Goal: Task Accomplishment & Management: Manage account settings

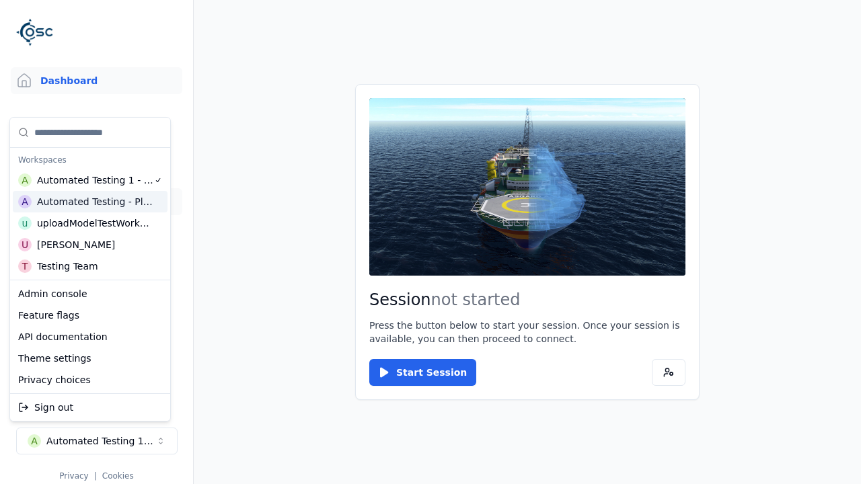
click at [91, 202] on link "Datasets" at bounding box center [97, 201] width 172 height 27
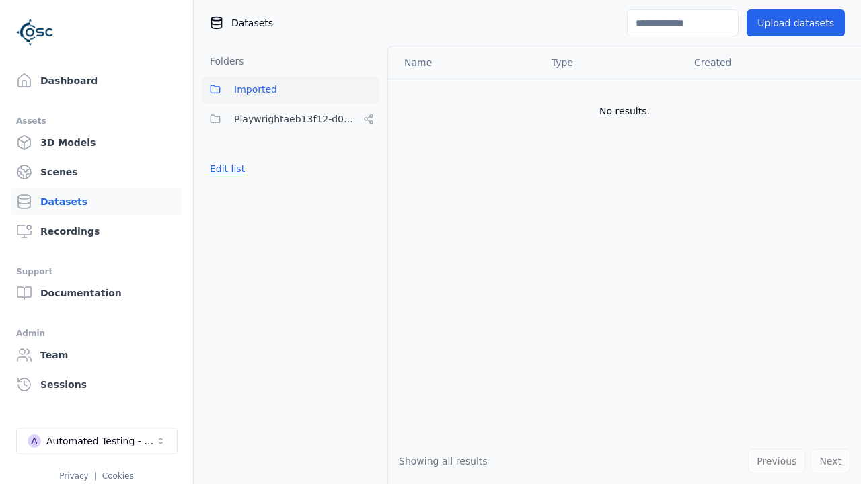
click at [225, 169] on button "Edit list" at bounding box center [227, 169] width 51 height 24
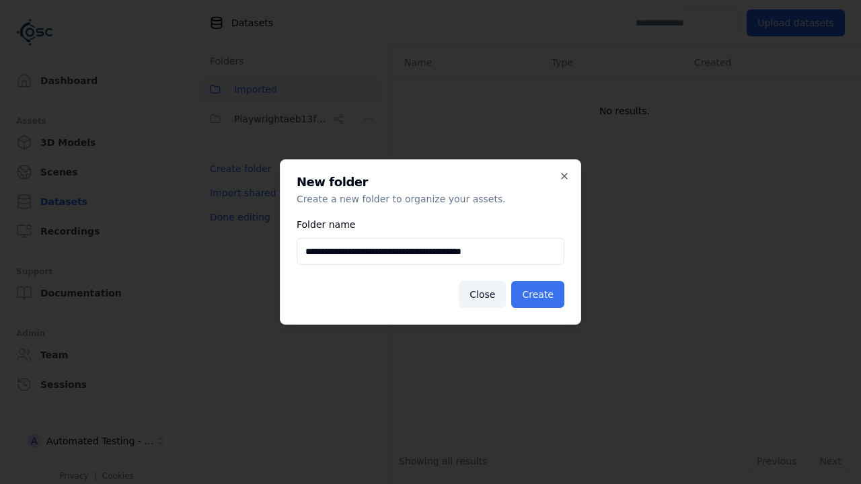
type input "**********"
click at [539, 295] on button "Create" at bounding box center [537, 294] width 53 height 27
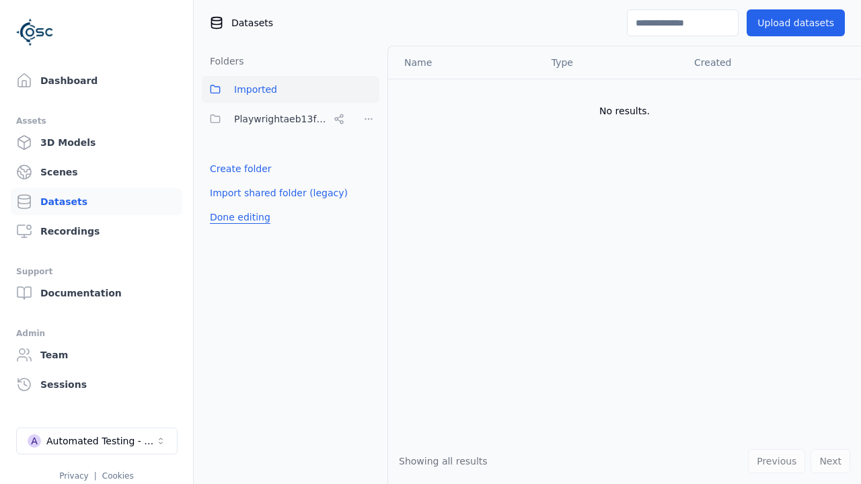
click at [237, 217] on button "Done editing" at bounding box center [240, 217] width 77 height 24
click at [225, 198] on button "Edit list" at bounding box center [227, 198] width 51 height 24
click at [369, 119] on html "Support Dashboard Assets 3D Models Scenes Datasets Recordings Support Documenta…" at bounding box center [430, 242] width 861 height 484
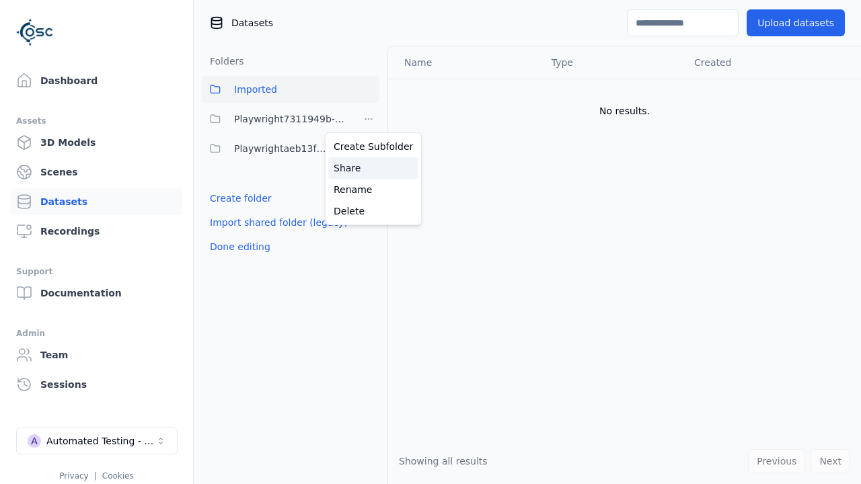
click at [368, 167] on div "Share" at bounding box center [373, 168] width 90 height 22
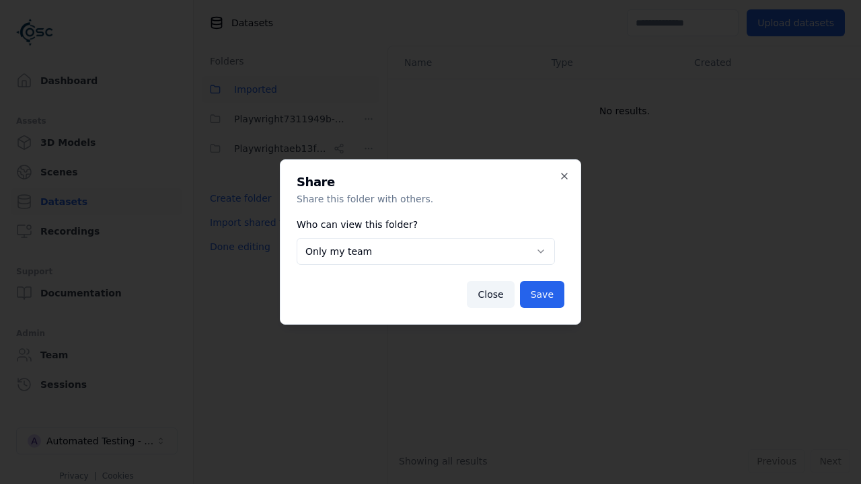
click at [425, 252] on button "Only my team" at bounding box center [426, 251] width 258 height 27
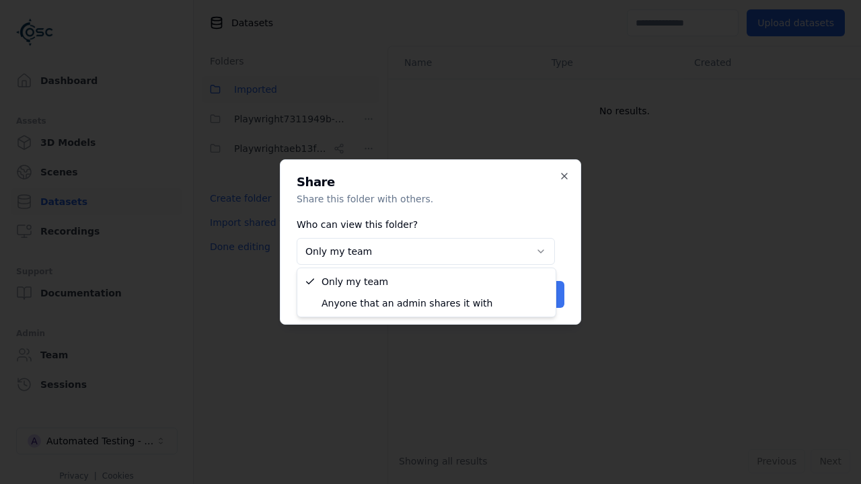
select select "****"
click at [543, 295] on button "Save" at bounding box center [542, 294] width 44 height 27
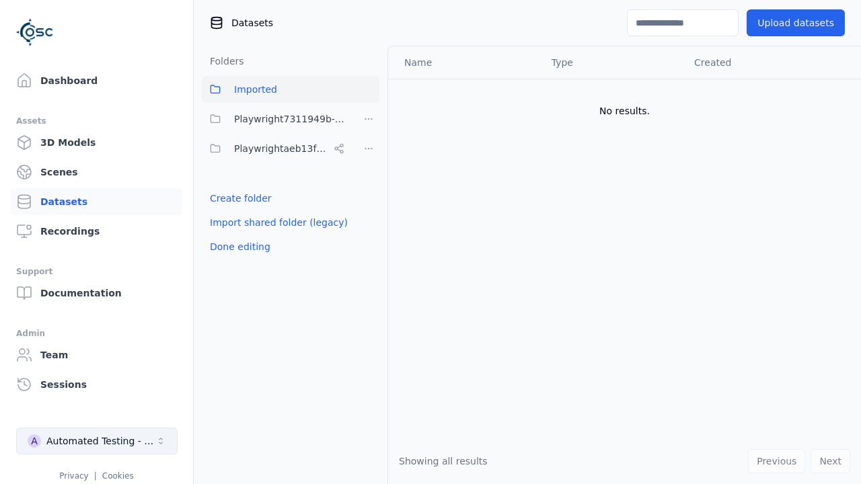
click at [237, 247] on button "Done editing" at bounding box center [240, 247] width 77 height 24
click at [97, 441] on div "Automated Testing - Playwright" at bounding box center [100, 441] width 109 height 13
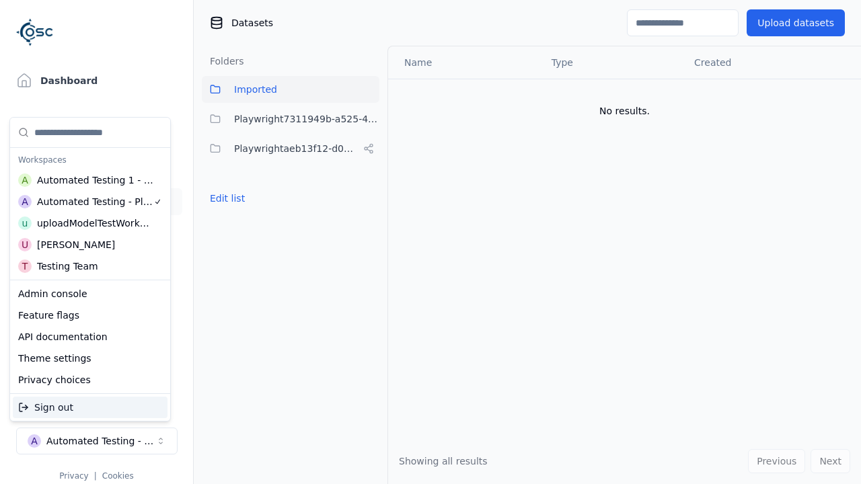
click at [87, 180] on div "Automated Testing 1 - Playwright" at bounding box center [95, 180] width 117 height 13
click at [430, 242] on html "Support Dashboard Assets 3D Models Scenes Datasets Recordings Support Documenta…" at bounding box center [430, 242] width 861 height 484
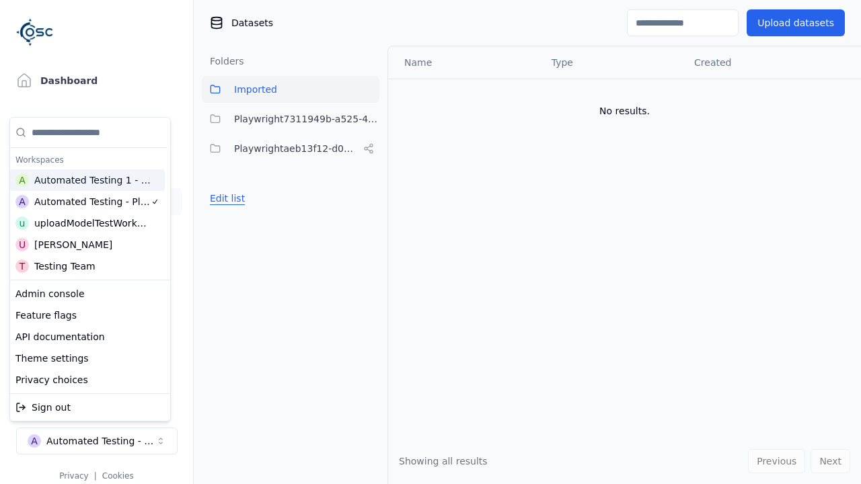
click at [225, 186] on button "Edit list" at bounding box center [227, 198] width 51 height 24
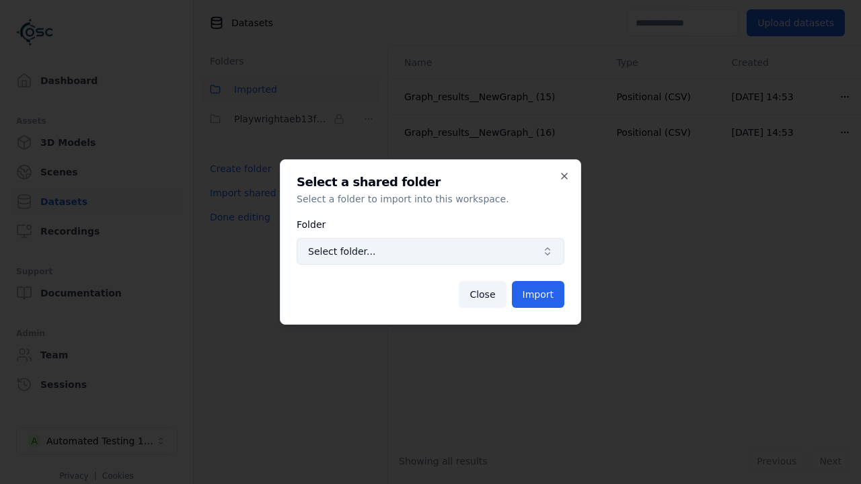
click at [430, 252] on span "Select folder..." at bounding box center [422, 251] width 229 height 13
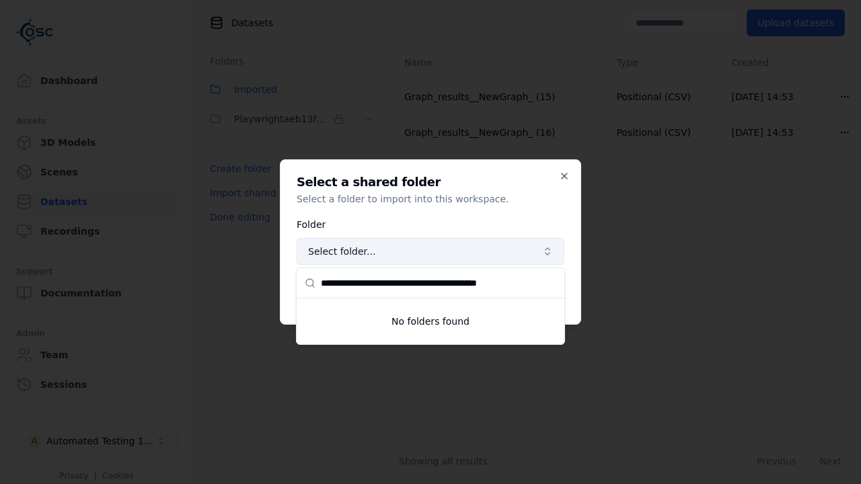
type input "**********"
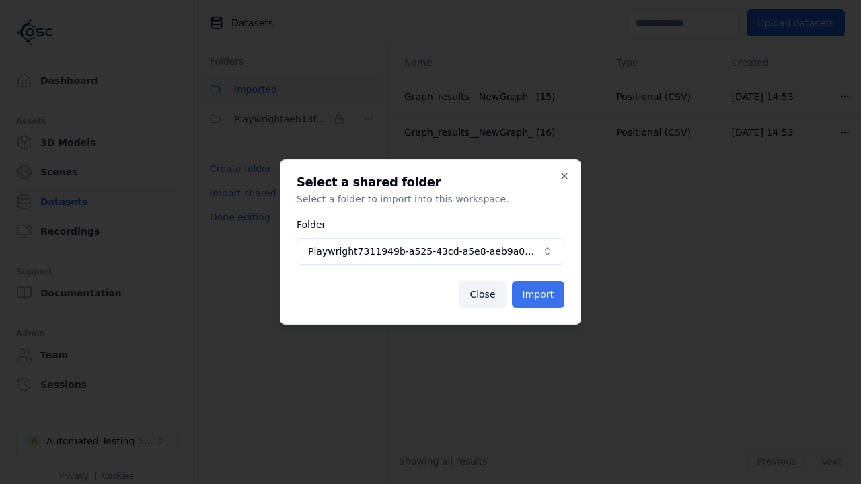
click at [539, 295] on button "Import" at bounding box center [538, 294] width 52 height 27
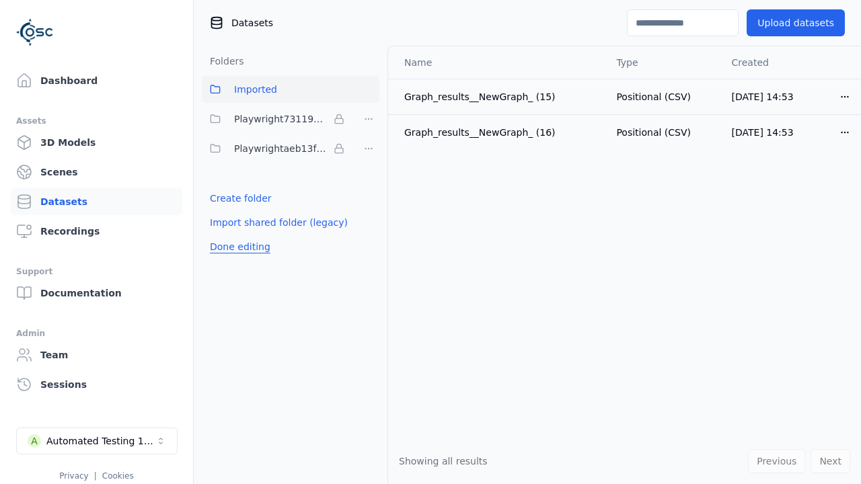
click at [237, 247] on button "Done editing" at bounding box center [240, 247] width 77 height 24
click at [225, 235] on button "Done editing" at bounding box center [240, 247] width 77 height 24
click at [369, 119] on html "Support Dashboard Assets 3D Models Scenes Datasets Recordings Support Documenta…" at bounding box center [430, 242] width 861 height 484
click at [430, 242] on html "Support Dashboard Assets 3D Models Scenes Datasets Recordings Support Documenta…" at bounding box center [430, 242] width 861 height 484
click at [237, 247] on button "Done editing" at bounding box center [240, 247] width 77 height 24
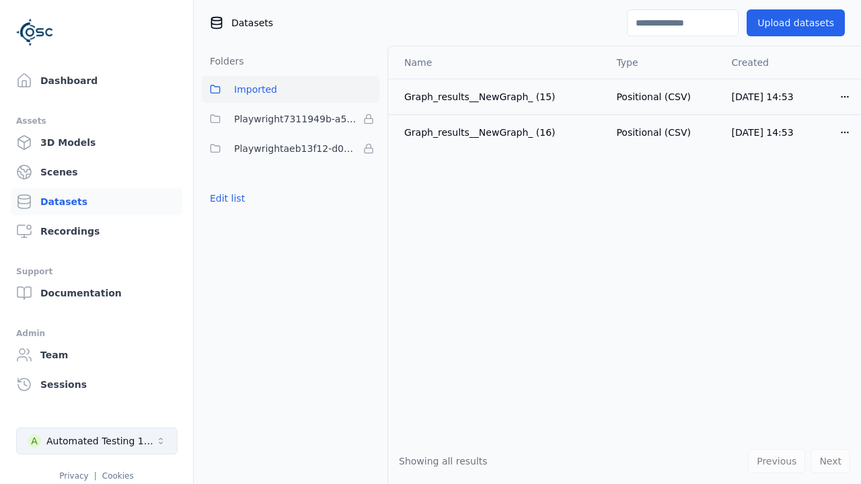
click at [97, 441] on div "Automated Testing 1 - Playwright" at bounding box center [100, 441] width 109 height 13
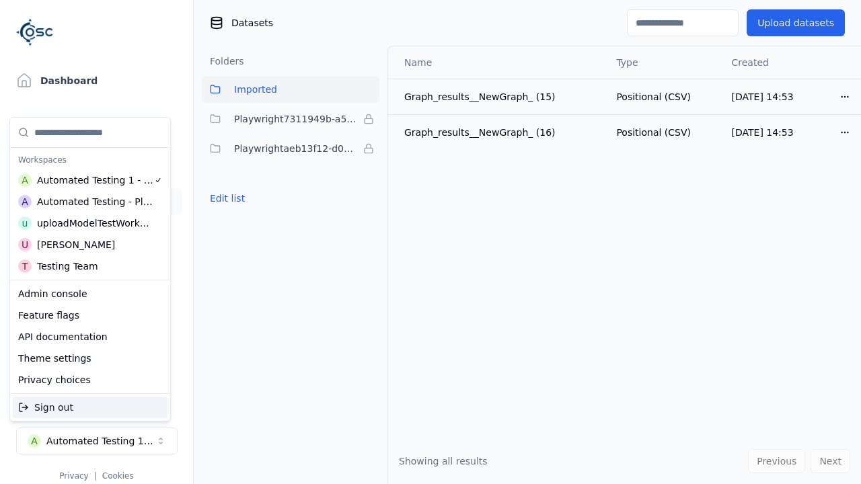
click at [87, 201] on div "Automated Testing - Playwright" at bounding box center [95, 201] width 116 height 13
click at [430, 242] on html "Support Dashboard Assets 3D Models Scenes Datasets Recordings Support Documenta…" at bounding box center [430, 242] width 861 height 484
click at [225, 198] on button "Edit list" at bounding box center [227, 198] width 51 height 24
click at [369, 119] on html "Support Dashboard Assets 3D Models Scenes Datasets Recordings Support Documenta…" at bounding box center [430, 242] width 861 height 484
